Goal: Navigation & Orientation: Find specific page/section

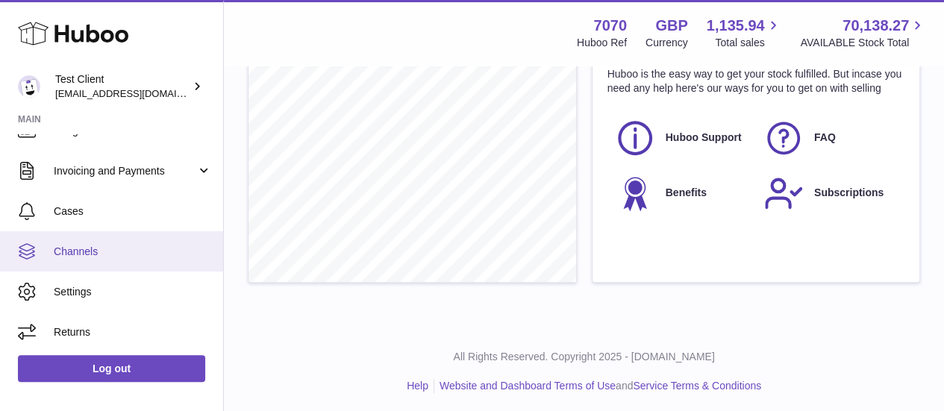
scroll to position [157, 0]
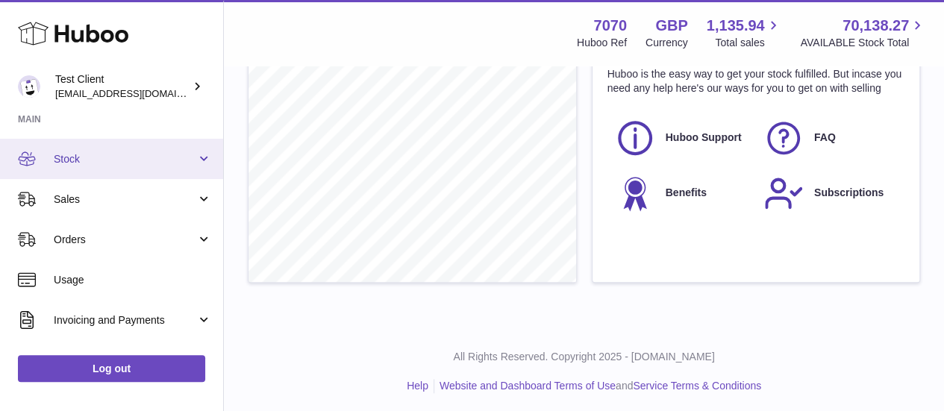
click at [121, 159] on span "Stock" at bounding box center [125, 159] width 143 height 14
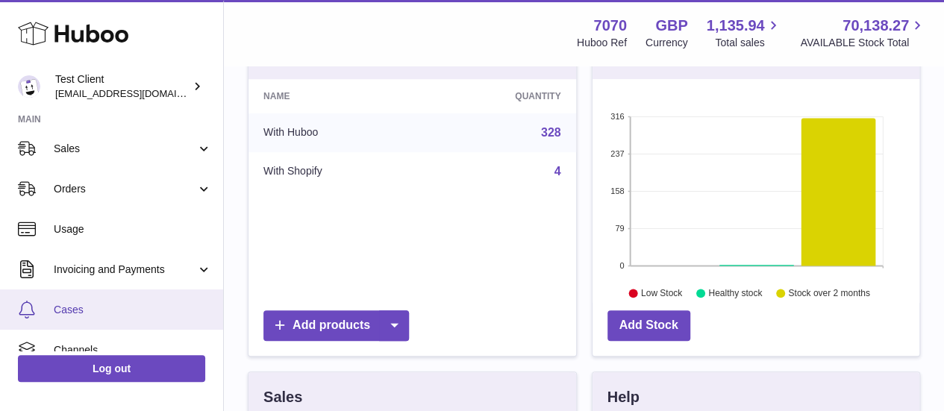
scroll to position [381, 0]
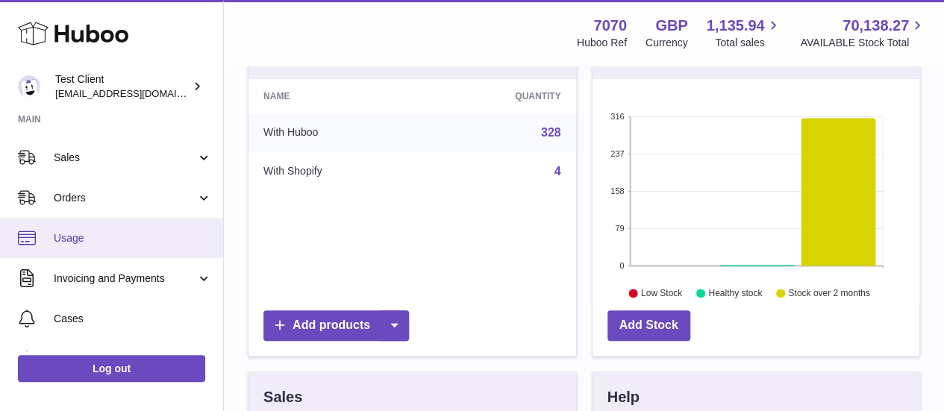
click at [132, 245] on link "Usage" at bounding box center [111, 238] width 223 height 40
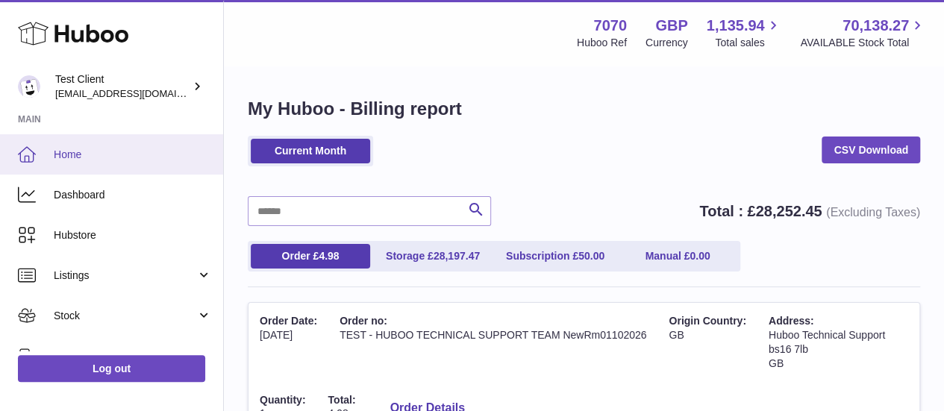
click at [78, 145] on link "Home" at bounding box center [111, 154] width 223 height 40
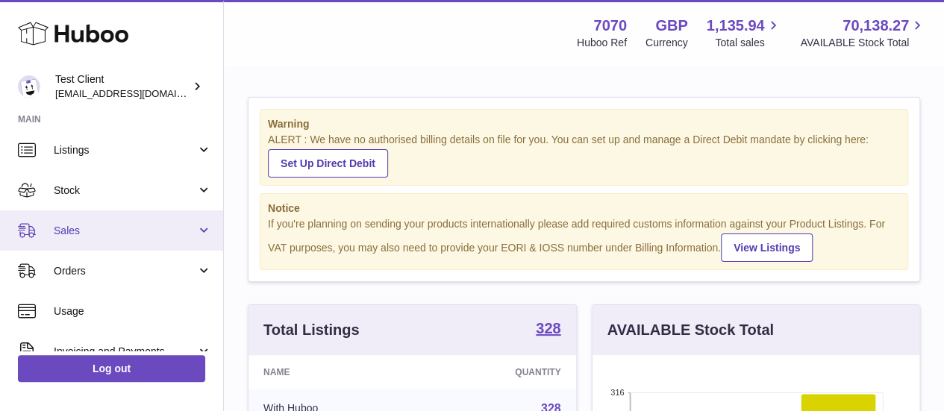
scroll to position [149, 0]
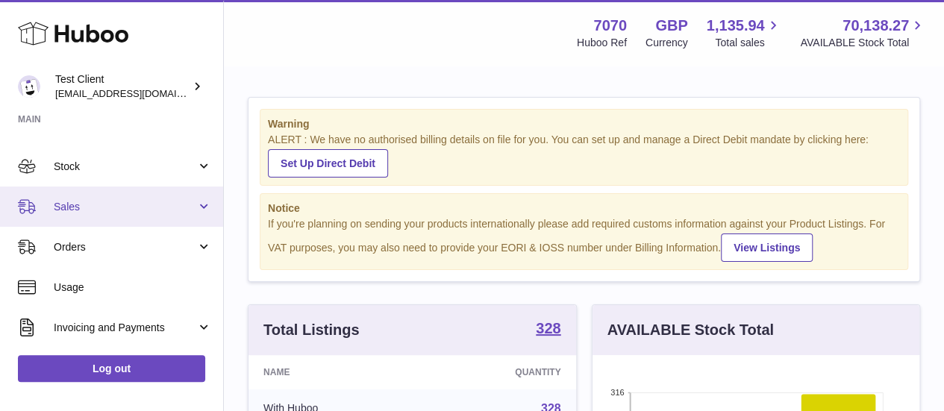
click at [100, 208] on span "Sales" at bounding box center [125, 207] width 143 height 14
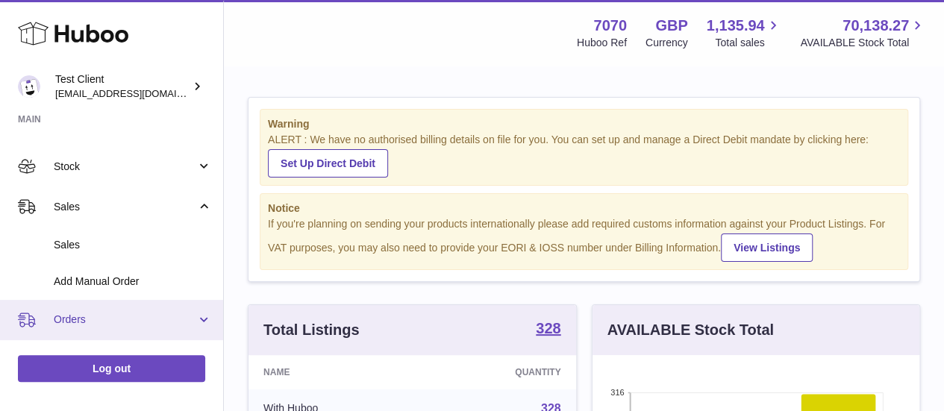
click at [128, 315] on span "Orders" at bounding box center [125, 320] width 143 height 14
click at [151, 330] on link "Orders" at bounding box center [111, 320] width 223 height 40
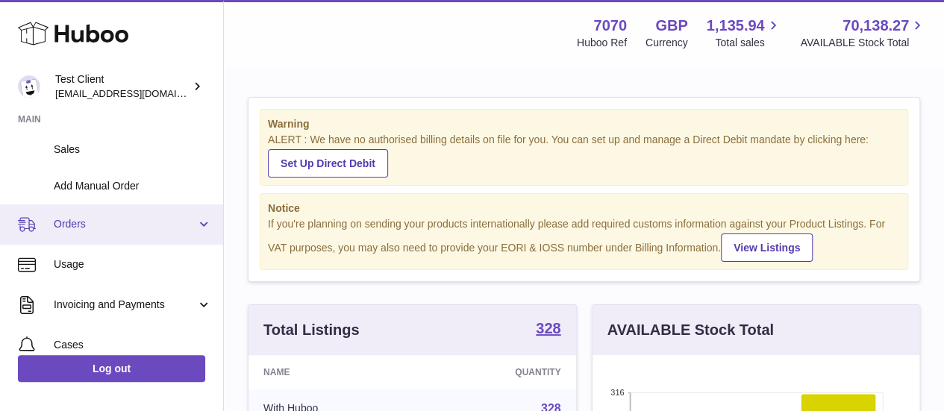
scroll to position [224, 0]
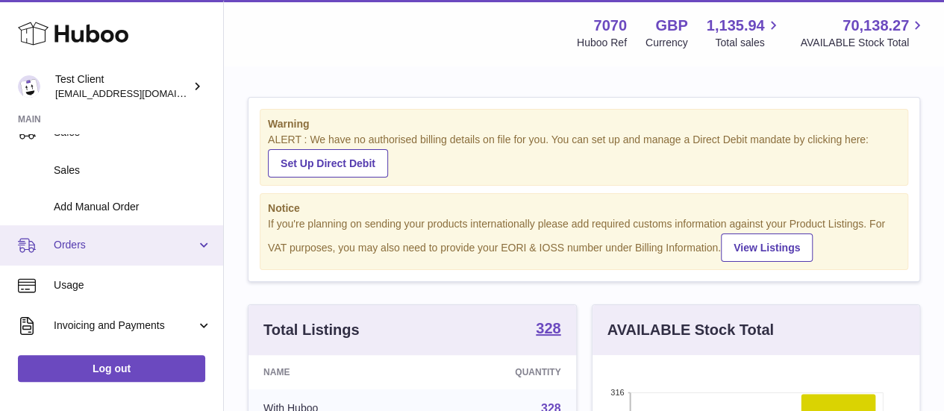
click at [101, 237] on link "Orders" at bounding box center [111, 245] width 223 height 40
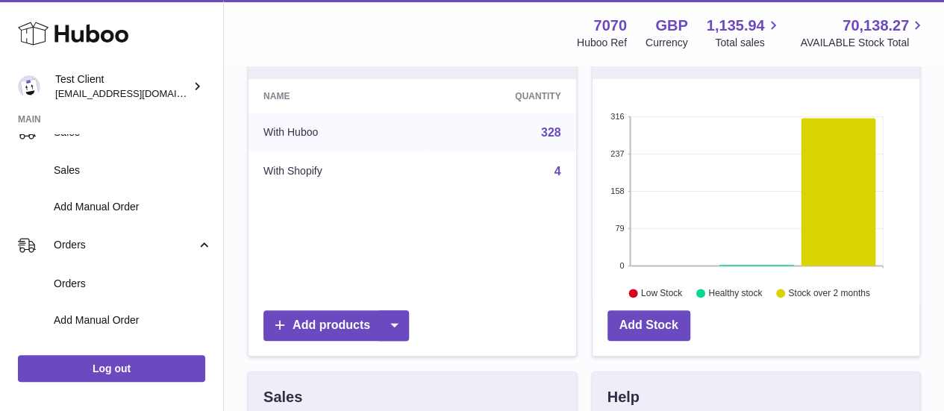
scroll to position [0, 0]
